Goal: Check status: Check status

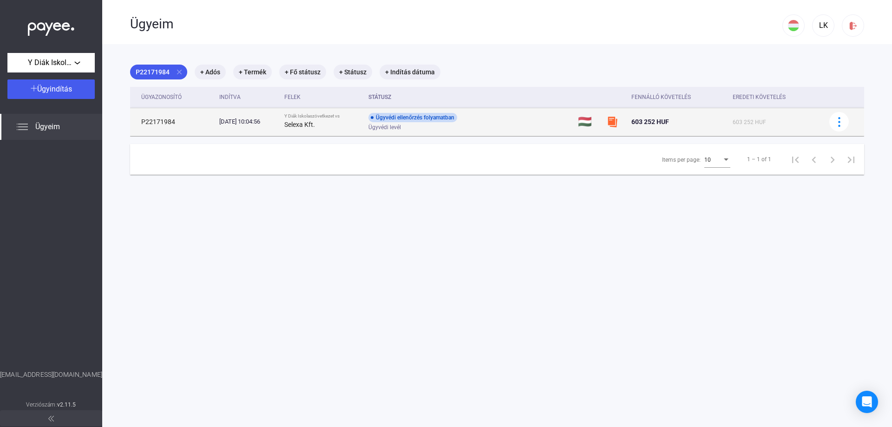
click at [248, 122] on div "[DATE] 10:04:56" at bounding box center [248, 121] width 58 height 9
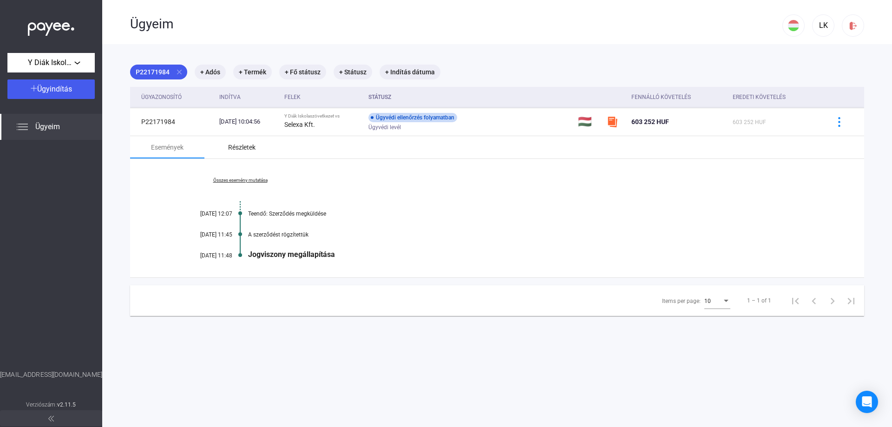
click at [243, 146] on div "Részletek" at bounding box center [241, 147] width 27 height 11
